Goal: Task Accomplishment & Management: Use online tool/utility

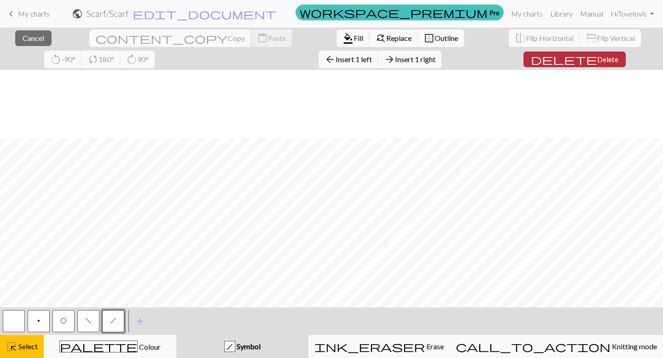
click at [598, 60] on span "Delete" at bounding box center [608, 59] width 21 height 9
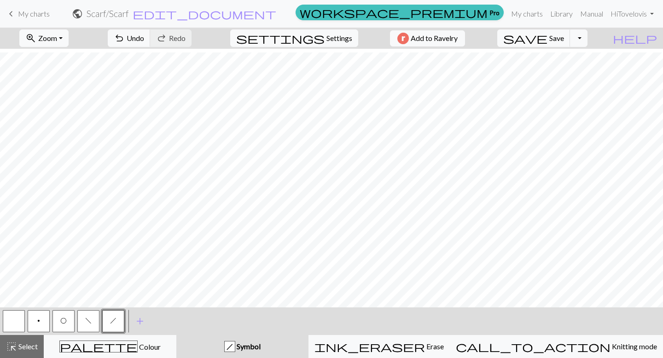
scroll to position [34, 0]
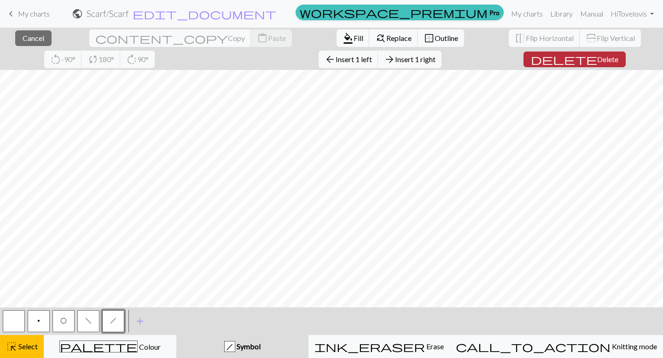
click at [531, 63] on span "delete" at bounding box center [564, 59] width 66 height 13
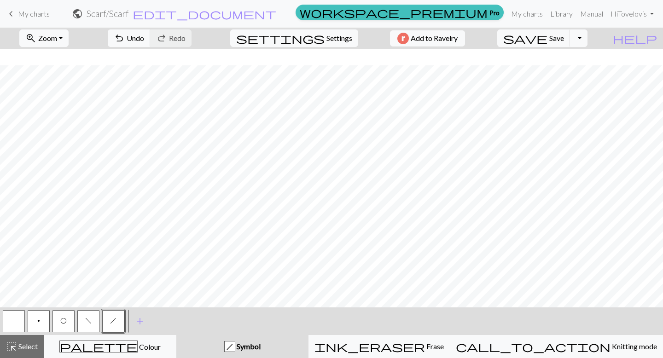
scroll to position [51, 0]
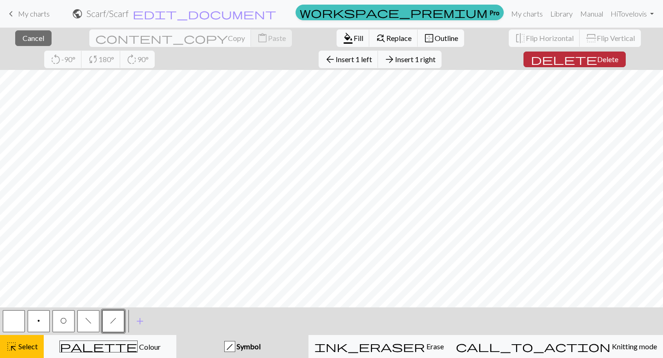
click at [598, 58] on span "Delete" at bounding box center [608, 59] width 21 height 9
click at [598, 57] on span "Delete" at bounding box center [608, 59] width 21 height 9
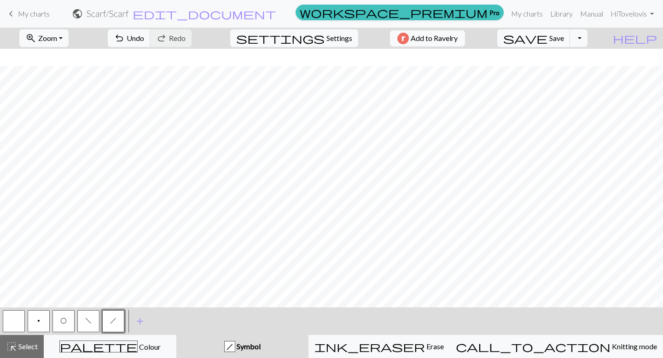
scroll to position [68, 0]
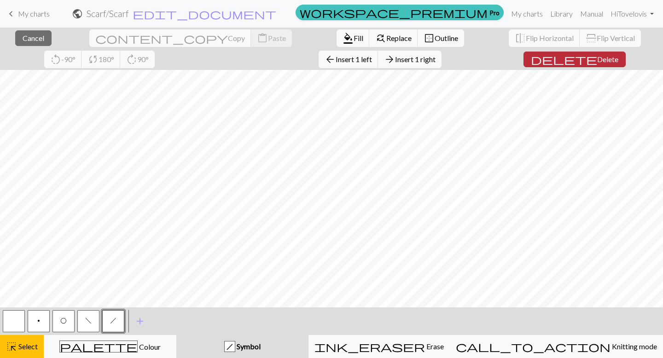
click at [524, 64] on button "delete Delete" at bounding box center [575, 60] width 102 height 16
click at [531, 62] on span "delete" at bounding box center [564, 59] width 66 height 13
click at [598, 57] on span "Delete" at bounding box center [608, 59] width 21 height 9
click at [598, 59] on span "Delete" at bounding box center [608, 59] width 21 height 9
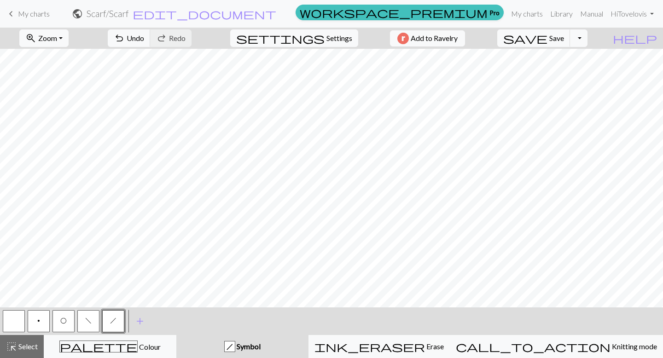
click at [63, 318] on span "O" at bounding box center [63, 320] width 6 height 7
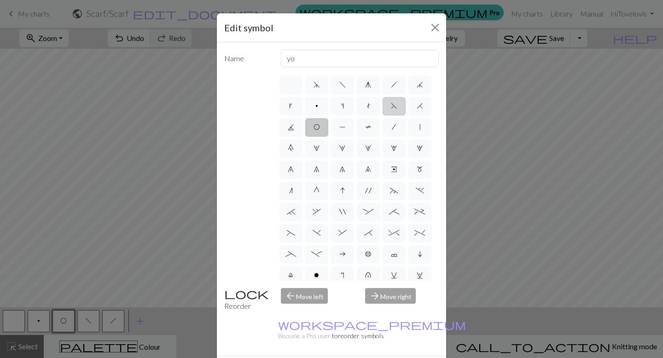
click at [392, 111] on label "F" at bounding box center [394, 106] width 23 height 18
click at [392, 106] on input "F" at bounding box center [394, 103] width 6 height 6
radio input "true"
type input "ssk"
click at [315, 128] on span "O" at bounding box center [317, 126] width 6 height 7
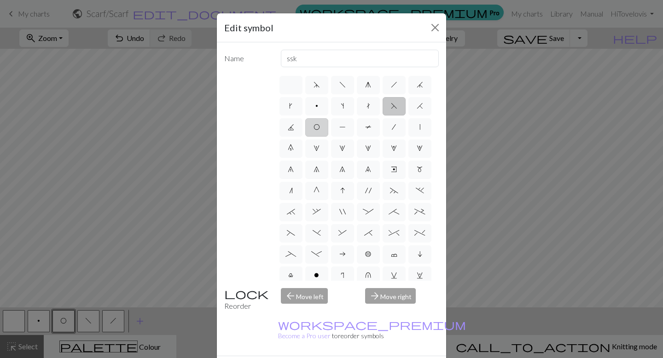
click at [315, 128] on input "O" at bounding box center [317, 125] width 6 height 6
radio input "true"
type input "yo"
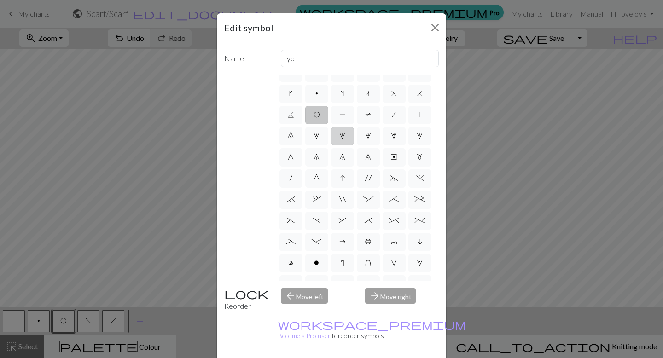
scroll to position [0, 0]
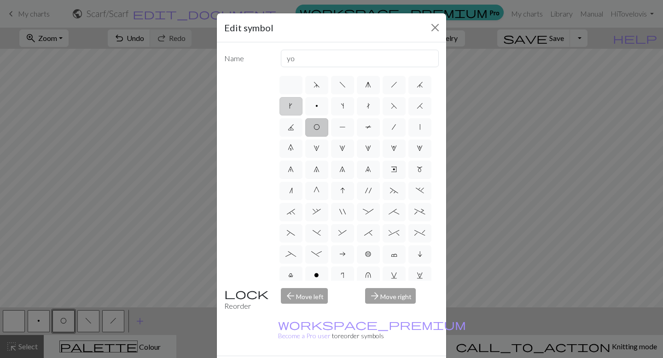
click at [285, 106] on label "k" at bounding box center [291, 106] width 23 height 18
click at [289, 106] on input "k" at bounding box center [292, 103] width 6 height 6
radio input "true"
type input "right leaning increase"
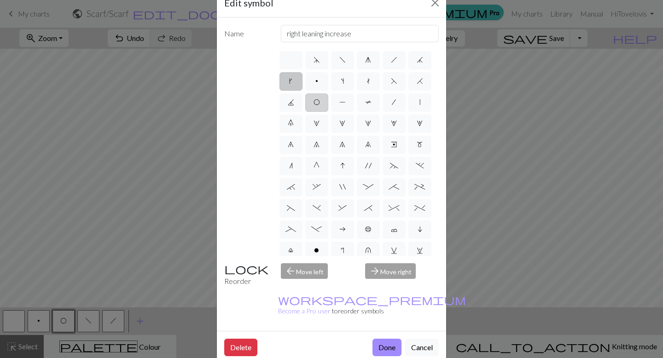
click at [322, 100] on label "O" at bounding box center [316, 103] width 23 height 18
click at [320, 100] on input "O" at bounding box center [317, 100] width 6 height 6
radio input "true"
type input "yo"
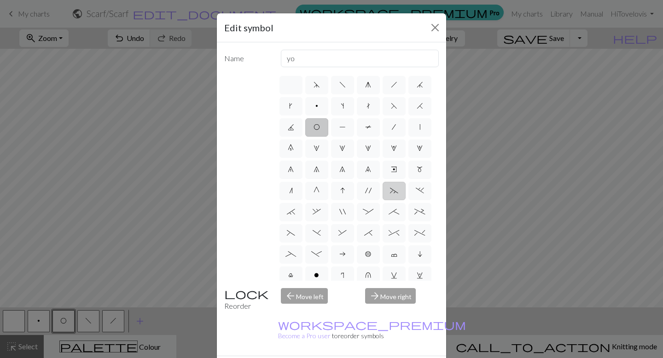
click at [390, 192] on span "~" at bounding box center [394, 190] width 8 height 7
click at [390, 191] on input "~" at bounding box center [393, 188] width 6 height 6
radio input "true"
type input "3+ stitch left twist"
click at [318, 131] on label "O" at bounding box center [316, 127] width 23 height 18
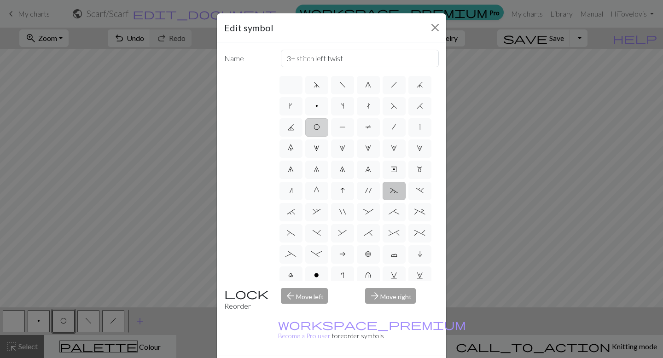
click at [318, 128] on input "O" at bounding box center [317, 125] width 6 height 6
radio input "true"
type input "yo"
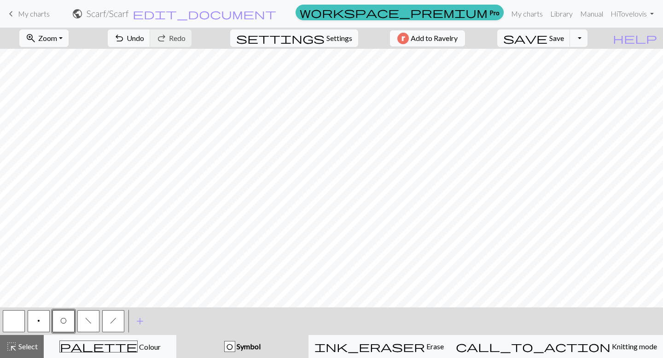
click at [14, 321] on button "button" at bounding box center [14, 322] width 22 height 22
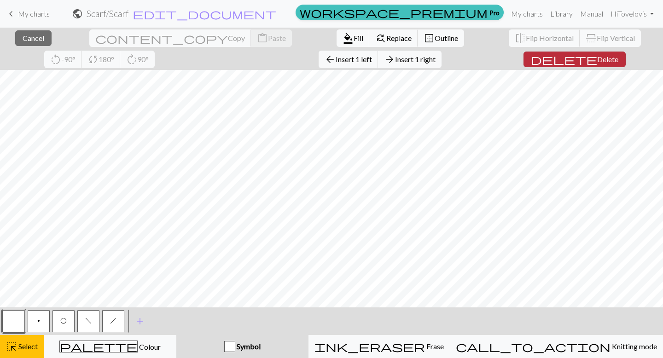
click at [531, 59] on span "delete" at bounding box center [564, 59] width 66 height 13
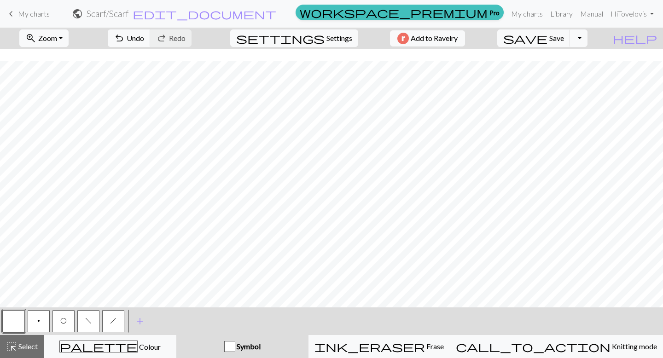
scroll to position [68, 0]
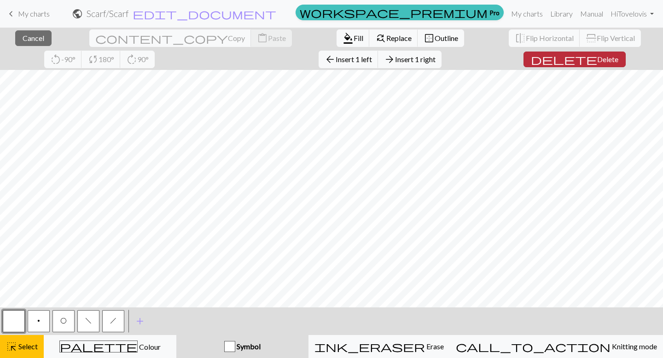
click at [598, 57] on span "Delete" at bounding box center [608, 59] width 21 height 9
click at [598, 60] on span "Delete" at bounding box center [608, 59] width 21 height 9
click at [598, 61] on span "Delete" at bounding box center [608, 59] width 21 height 9
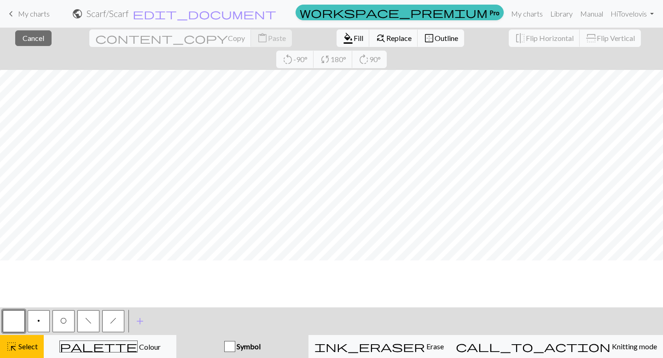
scroll to position [0, 0]
click at [24, 346] on span "Select" at bounding box center [27, 346] width 21 height 9
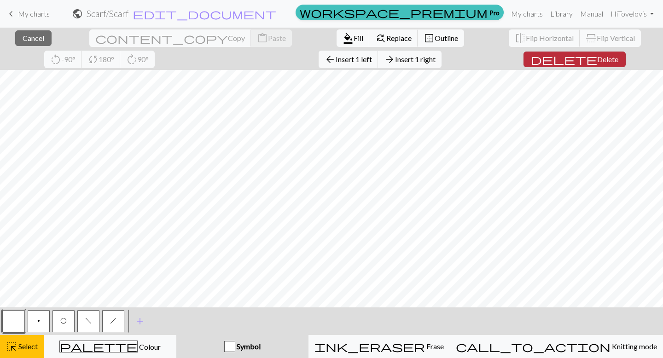
click at [598, 60] on span "Delete" at bounding box center [608, 59] width 21 height 9
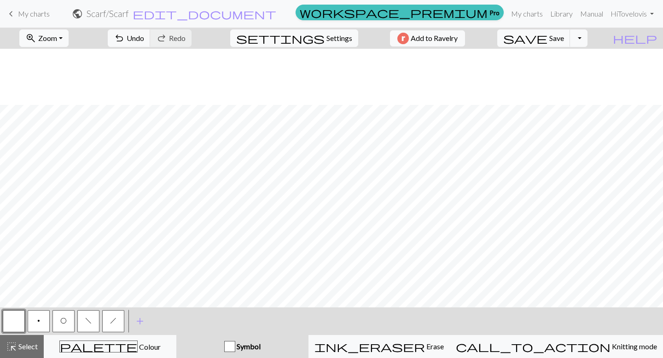
scroll to position [68, 0]
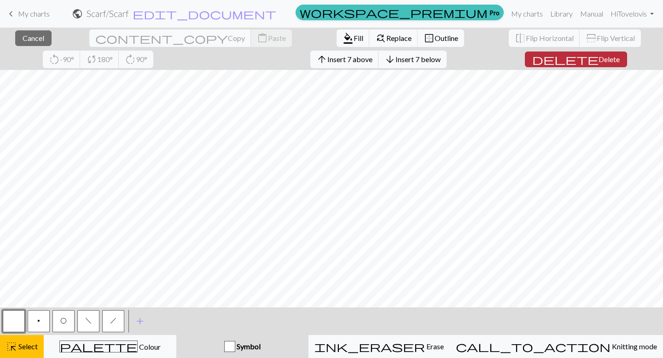
click at [533, 57] on span "delete" at bounding box center [566, 59] width 66 height 13
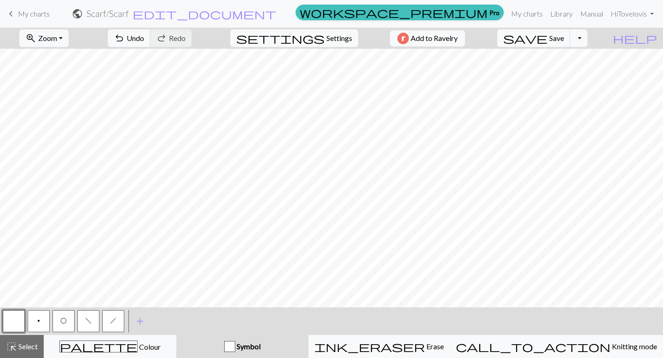
scroll to position [4, 0]
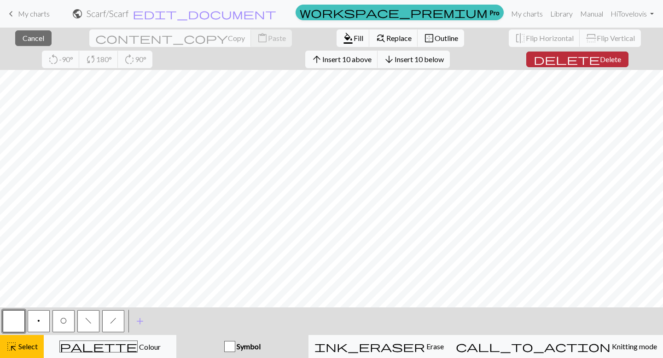
click at [600, 55] on span "Delete" at bounding box center [610, 59] width 21 height 9
click at [599, 59] on span "Delete" at bounding box center [609, 59] width 21 height 9
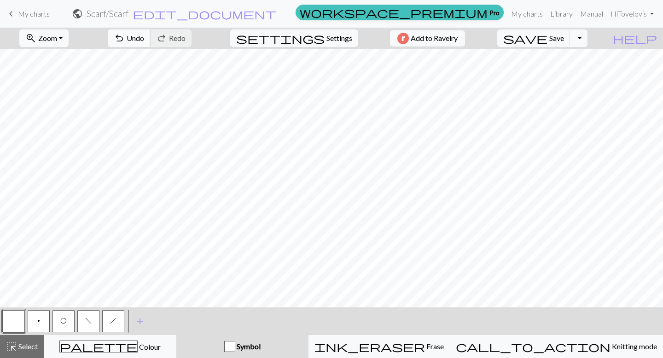
click at [144, 39] on span "Undo" at bounding box center [136, 38] width 18 height 9
click at [144, 38] on span "Undo" at bounding box center [136, 38] width 18 height 9
click at [186, 41] on span "Redo" at bounding box center [177, 38] width 17 height 9
click at [30, 346] on span "Select" at bounding box center [27, 346] width 21 height 9
click at [125, 40] on span "undo" at bounding box center [119, 38] width 11 height 13
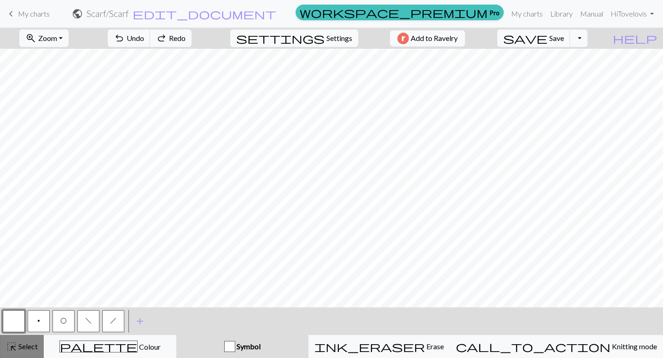
click at [22, 341] on div "highlight_alt Select Select" at bounding box center [22, 346] width 32 height 11
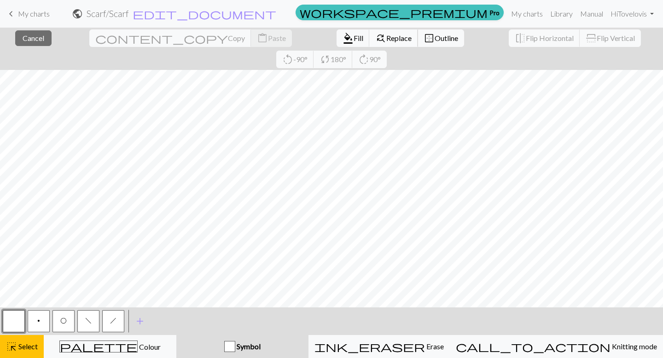
click at [375, 44] on span "find_replace" at bounding box center [380, 38] width 11 height 13
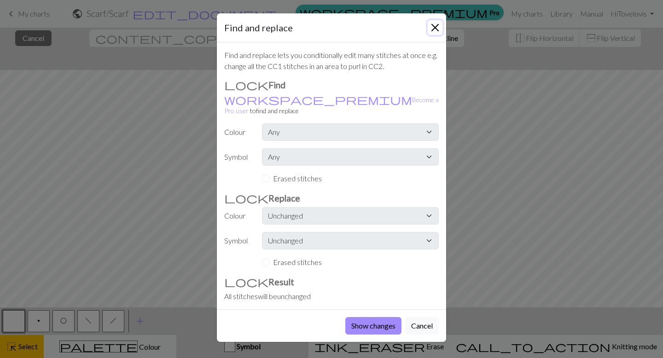
click at [433, 27] on button "Close" at bounding box center [435, 27] width 15 height 15
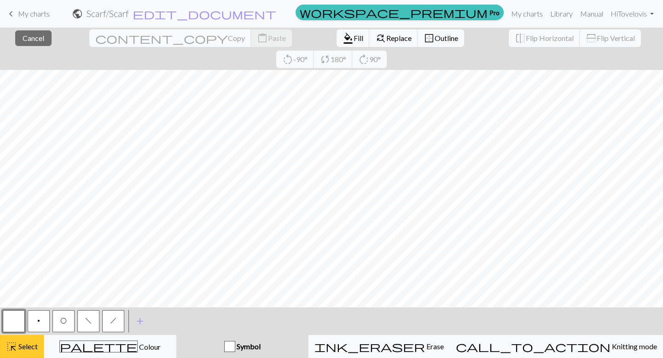
click at [25, 342] on span "Select" at bounding box center [27, 346] width 21 height 9
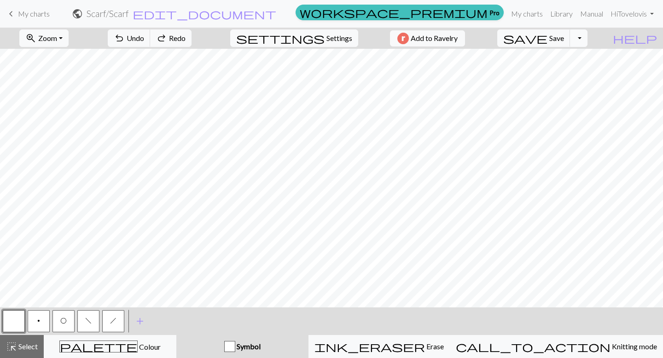
click at [588, 40] on button "Toggle Dropdown" at bounding box center [579, 38] width 18 height 18
click at [587, 60] on button "file_copy Save a copy" at bounding box center [511, 58] width 152 height 15
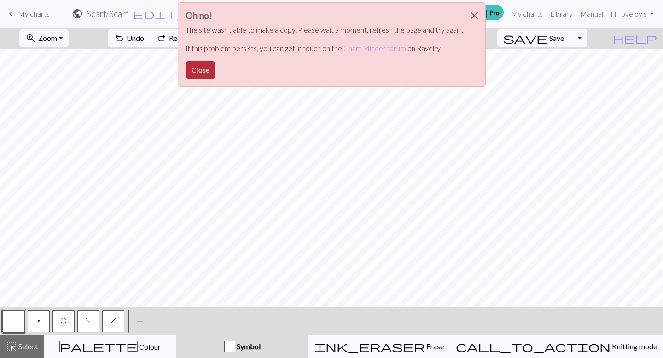
click at [196, 76] on button "Close" at bounding box center [201, 70] width 30 height 18
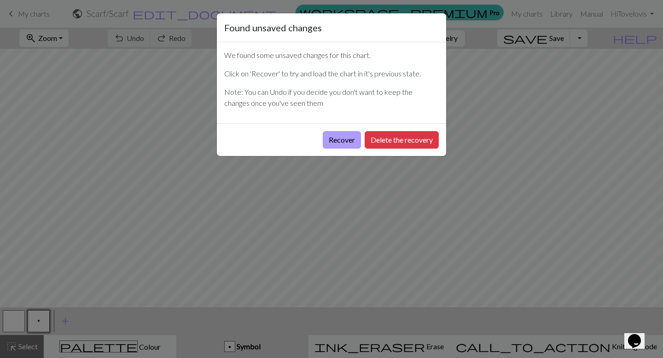
click at [334, 141] on button "Recover" at bounding box center [342, 140] width 38 height 18
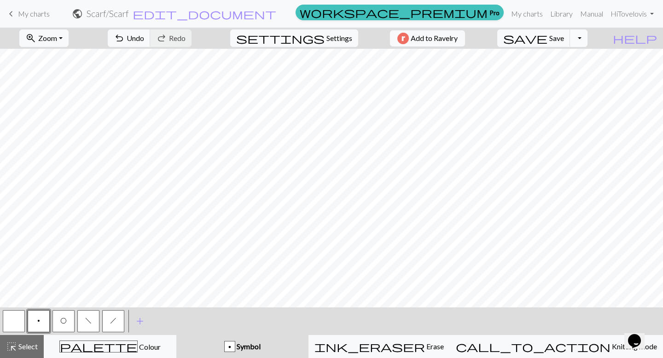
click at [588, 37] on button "Toggle Dropdown" at bounding box center [579, 38] width 18 height 18
click at [584, 60] on button "file_copy Save a copy" at bounding box center [511, 58] width 152 height 15
click at [548, 36] on span "save" at bounding box center [526, 38] width 44 height 13
click at [588, 38] on button "Toggle Dropdown" at bounding box center [579, 38] width 18 height 18
click at [576, 64] on button "file_copy Save a copy" at bounding box center [511, 58] width 152 height 15
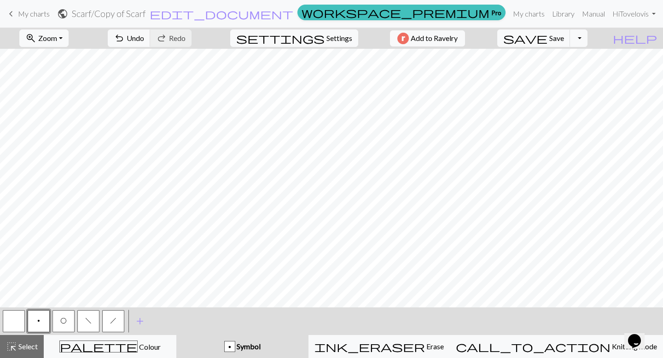
click at [146, 16] on h2 "Scarf / Copy of Scarf" at bounding box center [109, 13] width 74 height 11
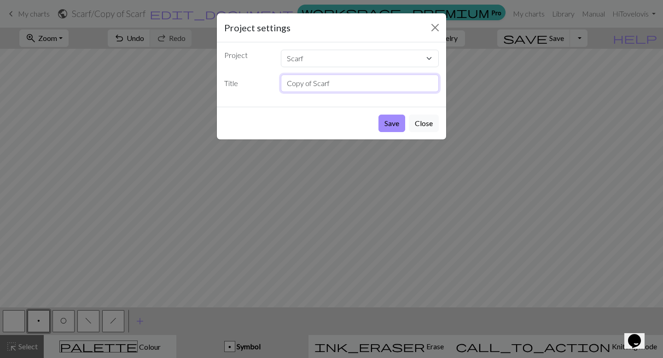
drag, startPoint x: 341, startPoint y: 87, endPoint x: 273, endPoint y: 85, distance: 68.7
click at [273, 85] on div "Title Copy of Scarf" at bounding box center [332, 84] width 226 height 18
type input "Smalare scarf"
click at [395, 123] on button "Save" at bounding box center [392, 124] width 27 height 18
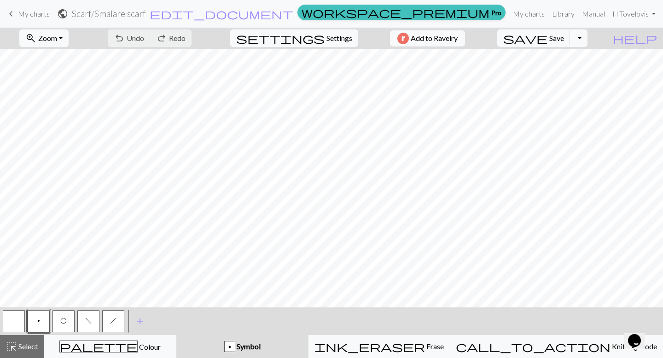
click at [88, 320] on span "f" at bounding box center [88, 320] width 6 height 7
click at [84, 323] on button "f" at bounding box center [88, 322] width 22 height 22
click at [84, 323] on div "Edit symbol Name left leaning decrease d f g h j k p s t F H J O P T / | 0 1 2 …" at bounding box center [331, 179] width 663 height 358
click at [84, 323] on button "f" at bounding box center [88, 322] width 22 height 22
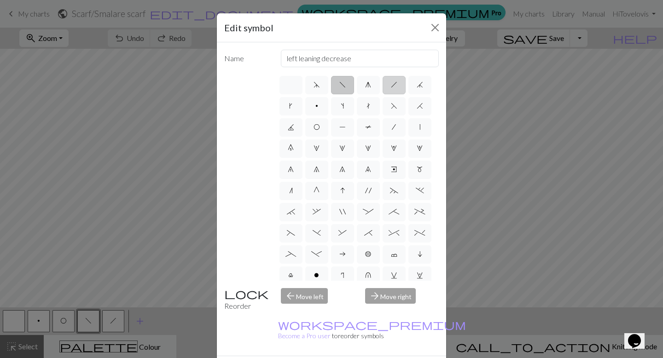
click at [398, 82] on label "h" at bounding box center [394, 85] width 23 height 18
click at [397, 82] on input "h" at bounding box center [394, 82] width 6 height 6
radio input "true"
type input "right leaning decrease"
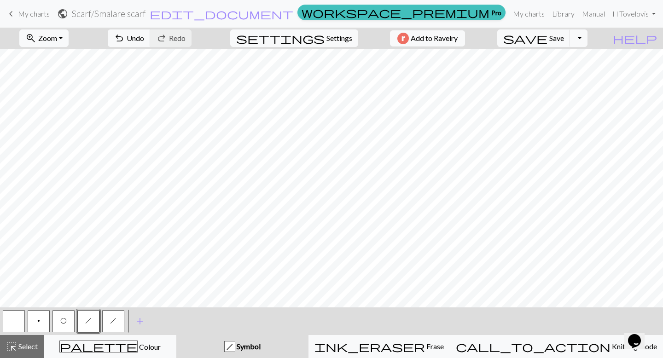
click at [115, 323] on span "h" at bounding box center [113, 320] width 6 height 7
click at [109, 320] on button "h" at bounding box center [113, 322] width 22 height 22
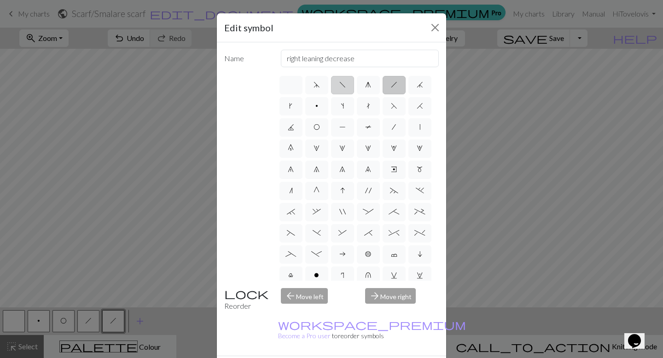
click at [341, 89] on label "f" at bounding box center [342, 85] width 23 height 18
click at [341, 85] on input "f" at bounding box center [343, 82] width 6 height 6
radio input "true"
type input "left leaning decrease"
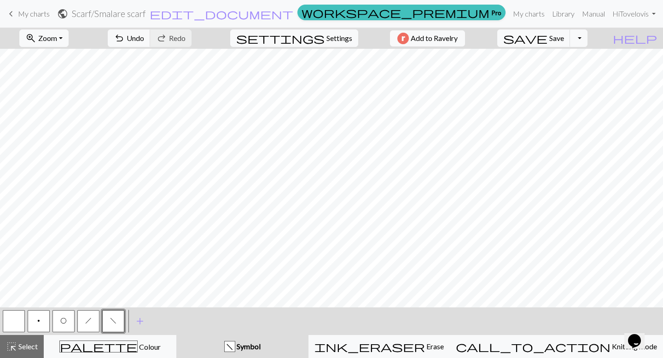
click at [60, 321] on span "O" at bounding box center [63, 320] width 6 height 7
click at [22, 321] on button "button" at bounding box center [14, 322] width 22 height 22
click at [84, 321] on button "h" at bounding box center [88, 322] width 22 height 22
click at [18, 322] on button "button" at bounding box center [14, 322] width 22 height 22
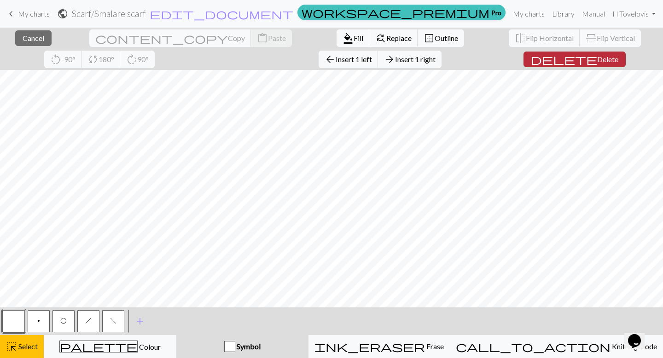
click at [531, 60] on span "delete" at bounding box center [564, 59] width 66 height 13
click at [598, 63] on span "Delete" at bounding box center [608, 59] width 21 height 9
click at [531, 63] on span "delete" at bounding box center [564, 59] width 66 height 13
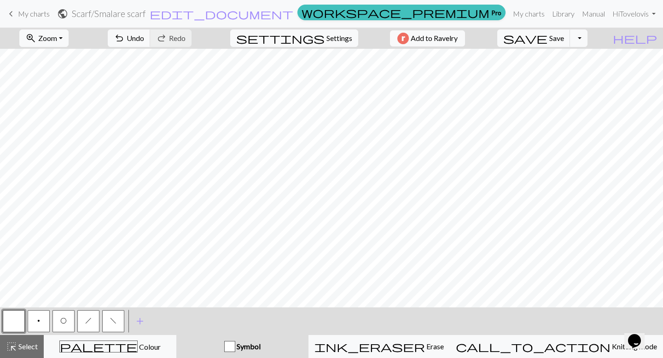
click at [88, 322] on span "h" at bounding box center [88, 320] width 6 height 7
click at [65, 321] on span "O" at bounding box center [63, 320] width 6 height 7
click at [11, 322] on button "button" at bounding box center [14, 322] width 22 height 22
click at [86, 319] on span "h" at bounding box center [88, 320] width 6 height 7
click at [63, 327] on button "O" at bounding box center [64, 322] width 22 height 22
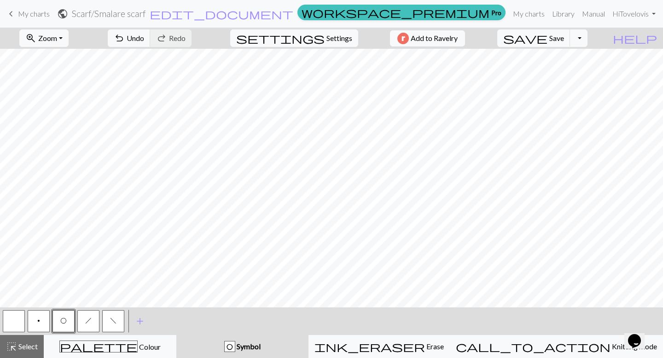
click at [113, 319] on span "f" at bounding box center [113, 320] width 6 height 7
click at [90, 318] on span "h" at bounding box center [88, 320] width 6 height 7
click at [117, 320] on button "f" at bounding box center [113, 322] width 22 height 22
click at [95, 318] on button "h" at bounding box center [88, 322] width 22 height 22
click at [12, 322] on button "button" at bounding box center [14, 322] width 22 height 22
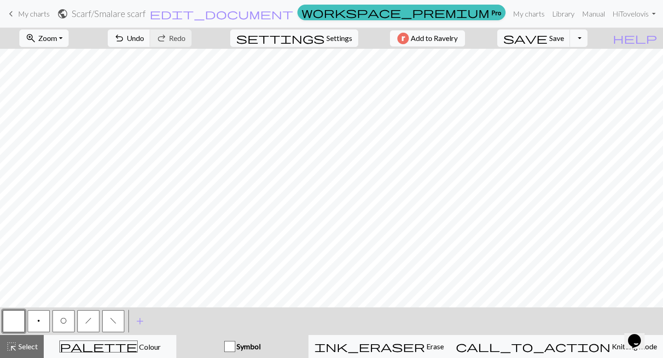
click at [86, 322] on span "h" at bounding box center [88, 320] width 6 height 7
click at [114, 322] on span "f" at bounding box center [113, 320] width 6 height 7
click at [85, 322] on span "h" at bounding box center [88, 320] width 6 height 7
click at [10, 322] on button "button" at bounding box center [14, 322] width 22 height 22
click at [89, 320] on span "h" at bounding box center [88, 320] width 6 height 7
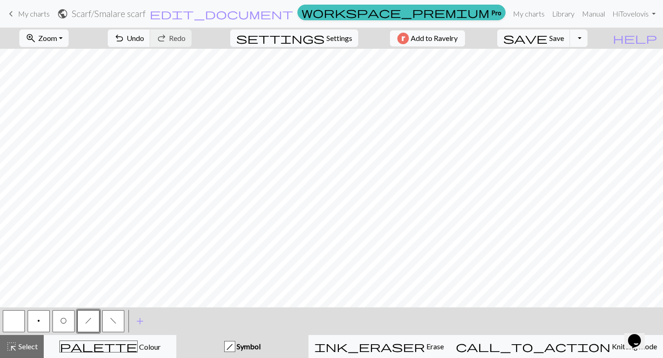
click at [106, 323] on button "f" at bounding box center [113, 322] width 22 height 22
click at [336, 42] on span "Settings" at bounding box center [340, 38] width 26 height 11
select select "aran"
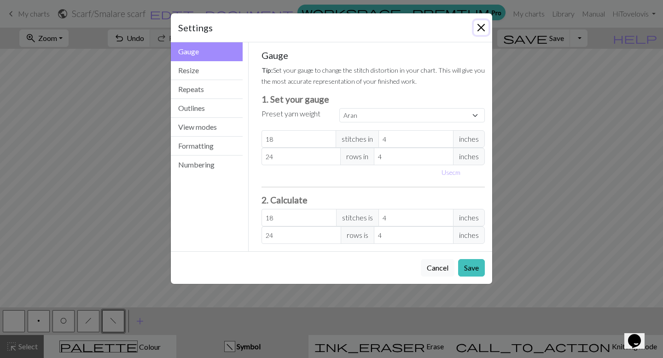
click at [481, 29] on button "Close" at bounding box center [481, 27] width 15 height 15
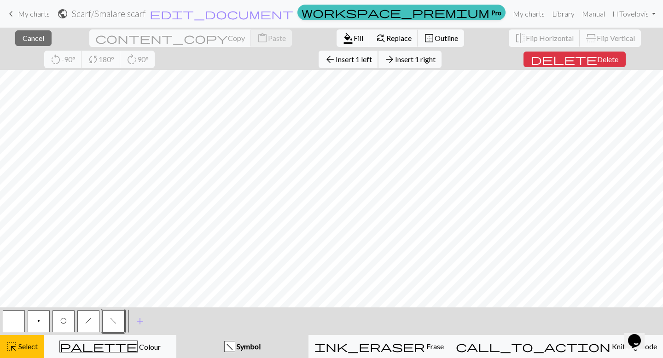
click at [336, 61] on span "Insert 1 left" at bounding box center [354, 59] width 36 height 9
click at [395, 59] on span "Insert 1 right" at bounding box center [415, 59] width 41 height 9
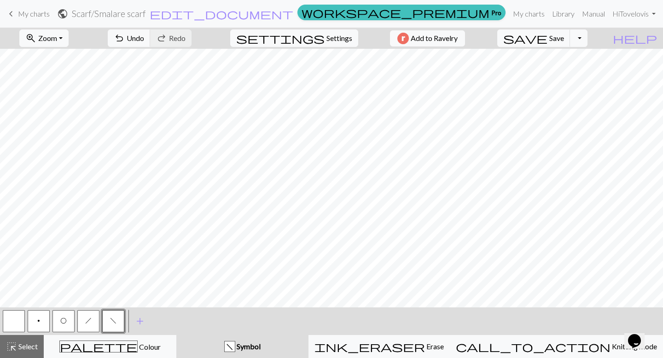
click at [7, 323] on button "button" at bounding box center [14, 322] width 22 height 22
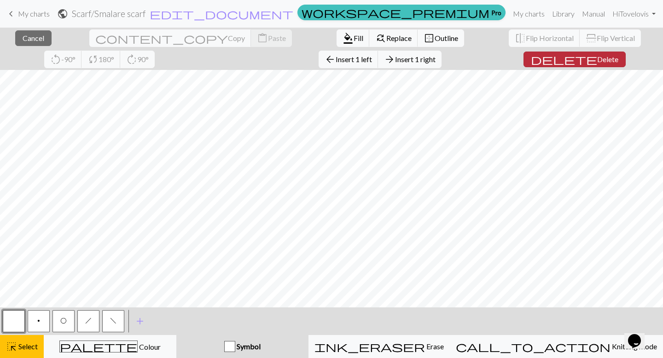
click at [598, 59] on span "Delete" at bounding box center [608, 59] width 21 height 9
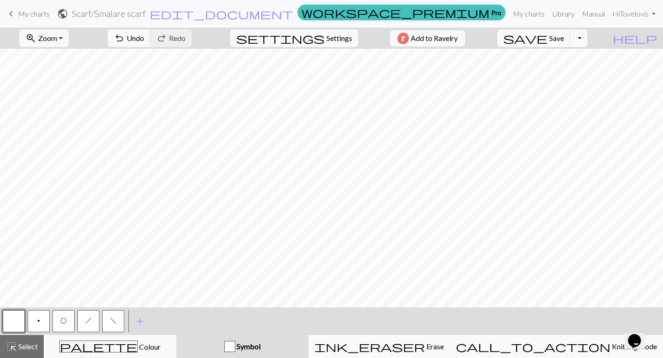
click at [59, 321] on button "O" at bounding box center [64, 322] width 22 height 22
click at [112, 322] on span "f" at bounding box center [113, 320] width 6 height 7
click at [62, 323] on span "O" at bounding box center [63, 320] width 6 height 7
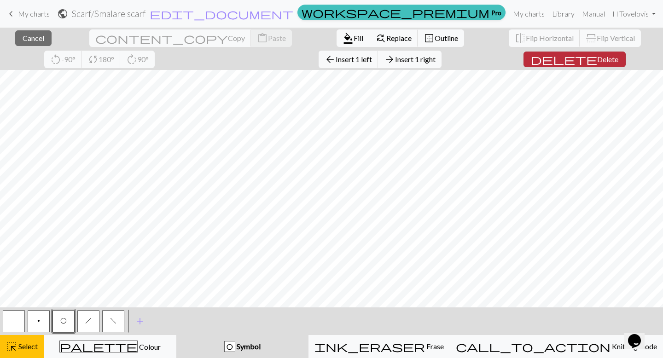
click at [531, 59] on span "delete" at bounding box center [564, 59] width 66 height 13
